Goal: Find specific page/section: Find specific page/section

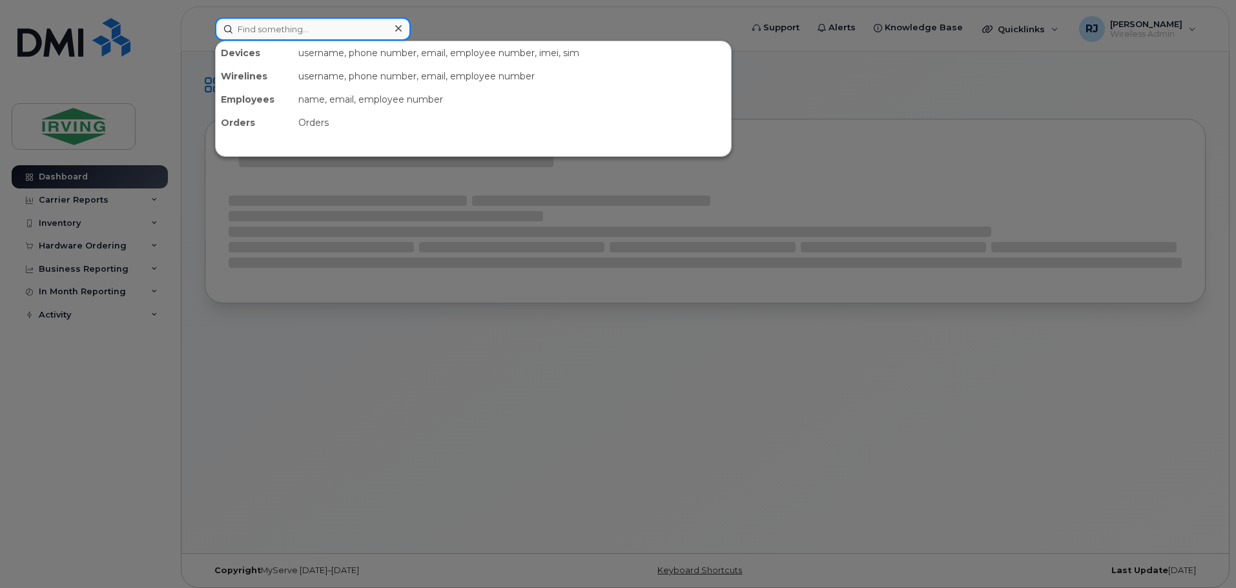
click at [305, 27] on input at bounding box center [313, 28] width 196 height 23
paste input "1 (416) 460-8238"
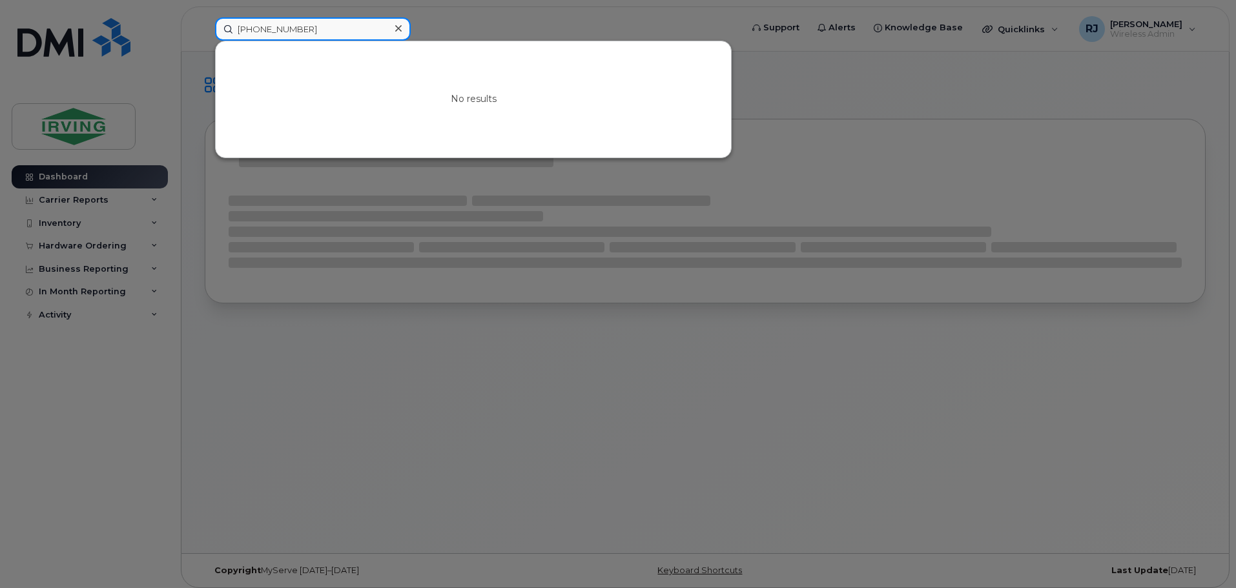
click at [270, 27] on input "1 (416) 460-8238" at bounding box center [313, 28] width 196 height 23
drag, startPoint x: 251, startPoint y: 25, endPoint x: 211, endPoint y: 24, distance: 39.4
click at [211, 24] on div "1 (416 460-8238 No results" at bounding box center [474, 28] width 538 height 23
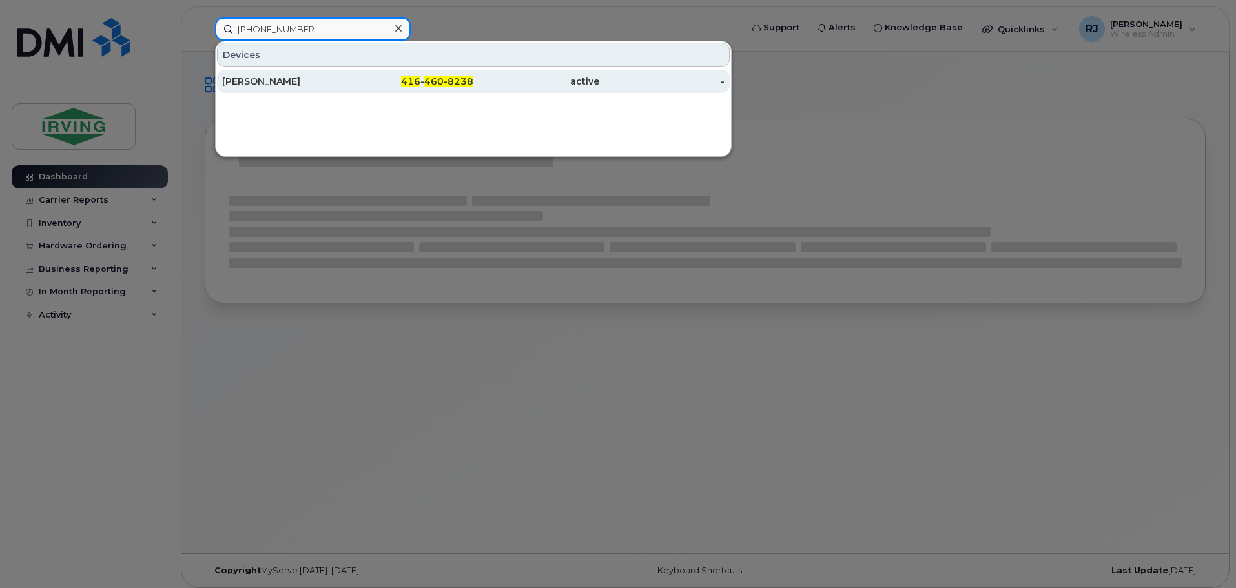
type input "416 460-8238"
click at [272, 77] on div "[PERSON_NAME]" at bounding box center [285, 81] width 126 height 13
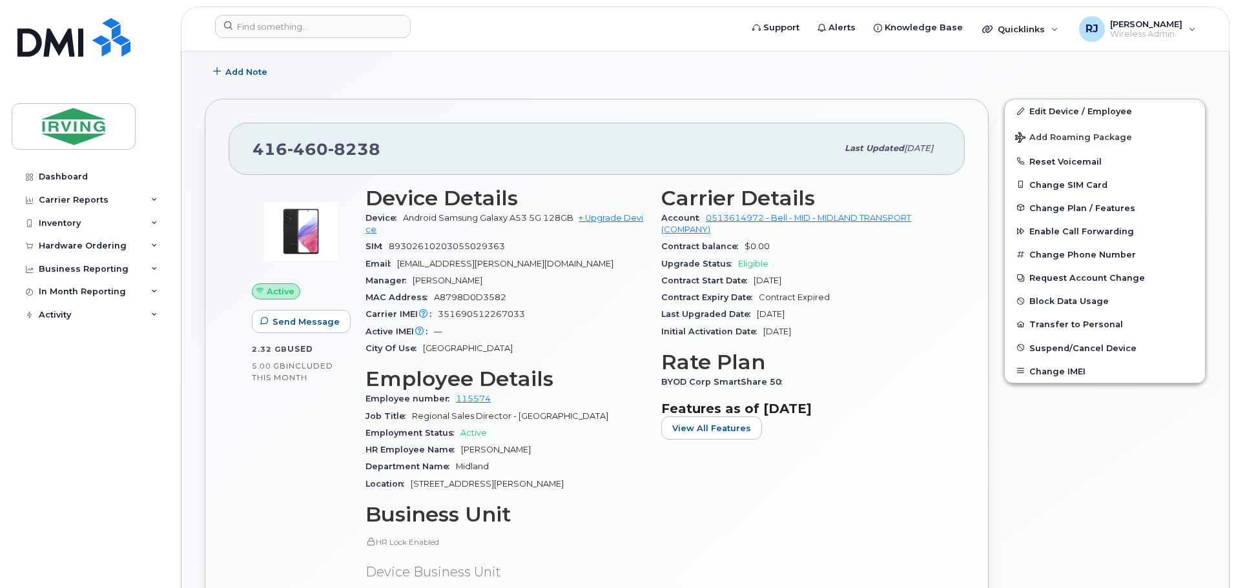
scroll to position [323, 0]
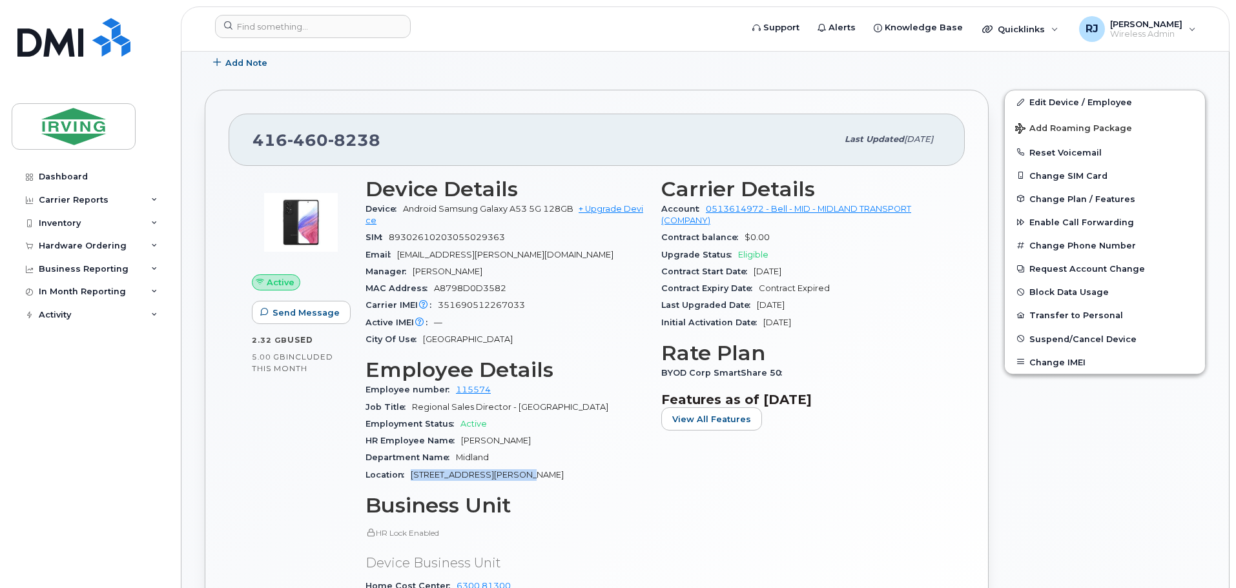
drag, startPoint x: 412, startPoint y: 473, endPoint x: 524, endPoint y: 475, distance: 111.7
click at [524, 475] on span "[STREET_ADDRESS][PERSON_NAME]" at bounding box center [487, 475] width 153 height 10
click at [549, 442] on div "HR Employee Name [PERSON_NAME]" at bounding box center [505, 441] width 280 height 17
